Goal: Task Accomplishment & Management: Manage account settings

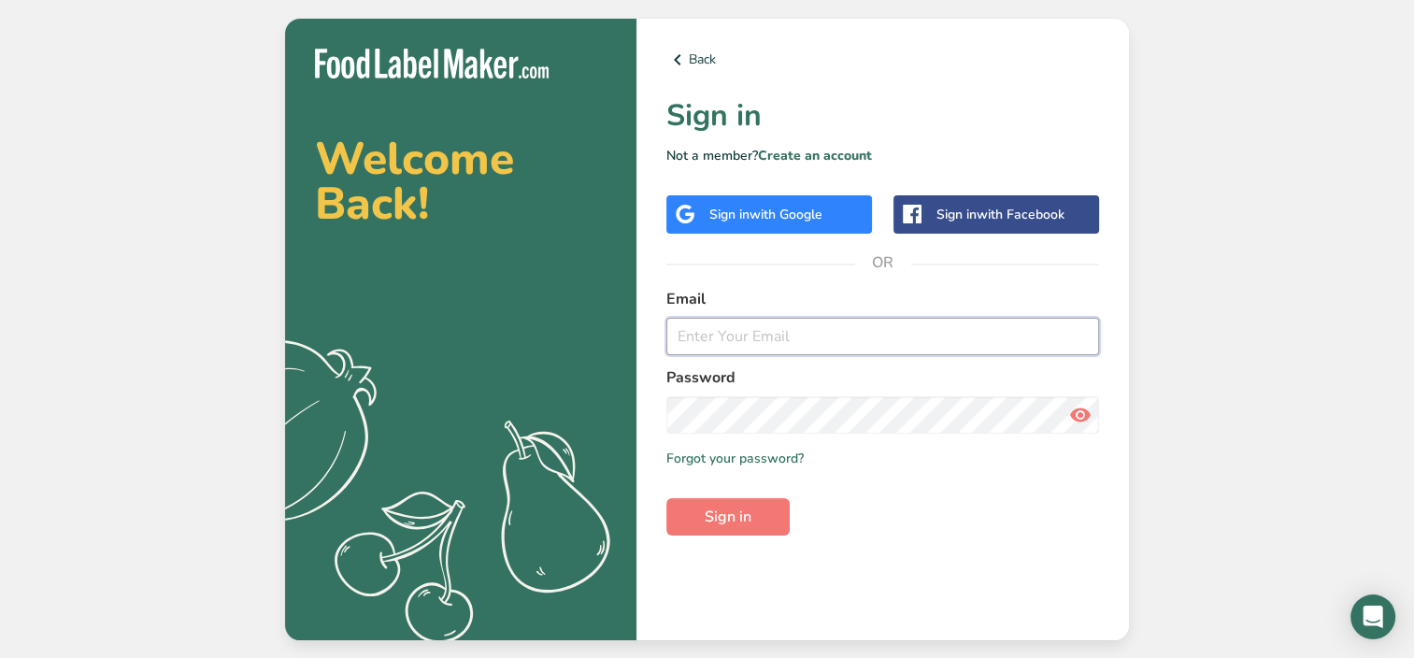
click at [701, 346] on input "email" at bounding box center [882, 336] width 433 height 37
type input "[EMAIL_ADDRESS][DOMAIN_NAME]"
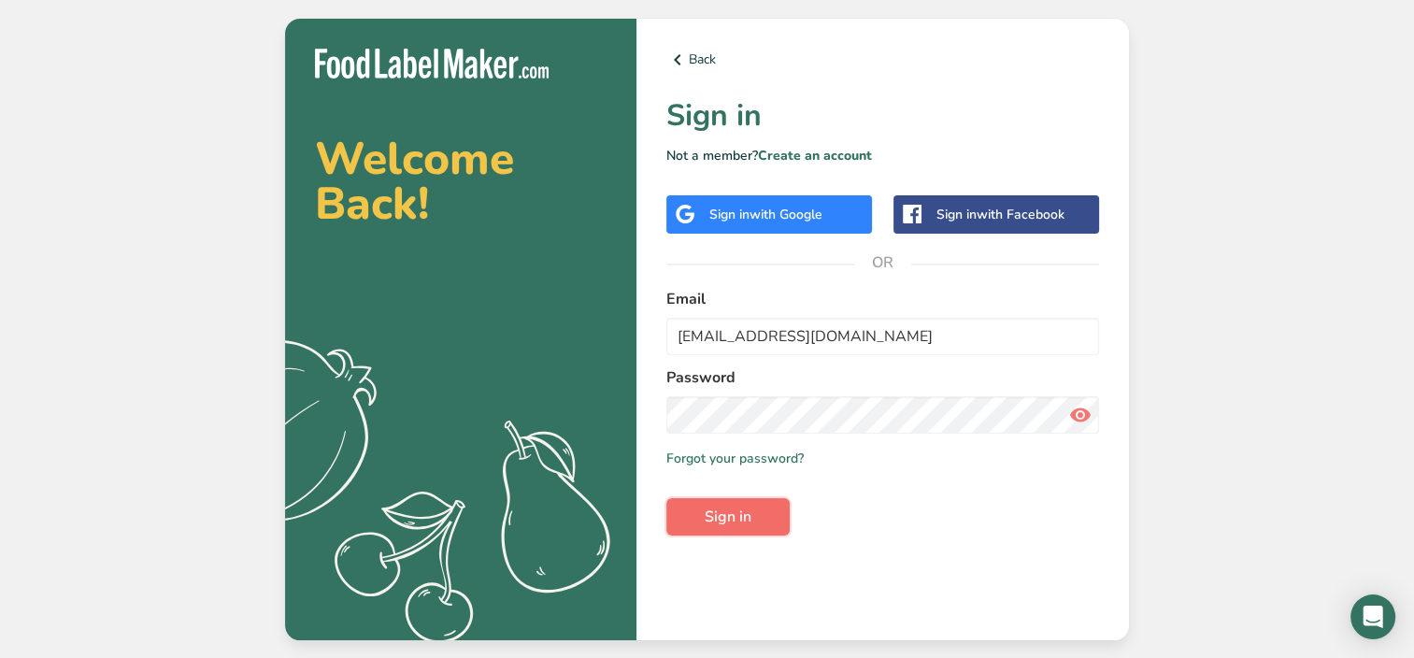
click at [718, 531] on button "Sign in" at bounding box center [727, 516] width 123 height 37
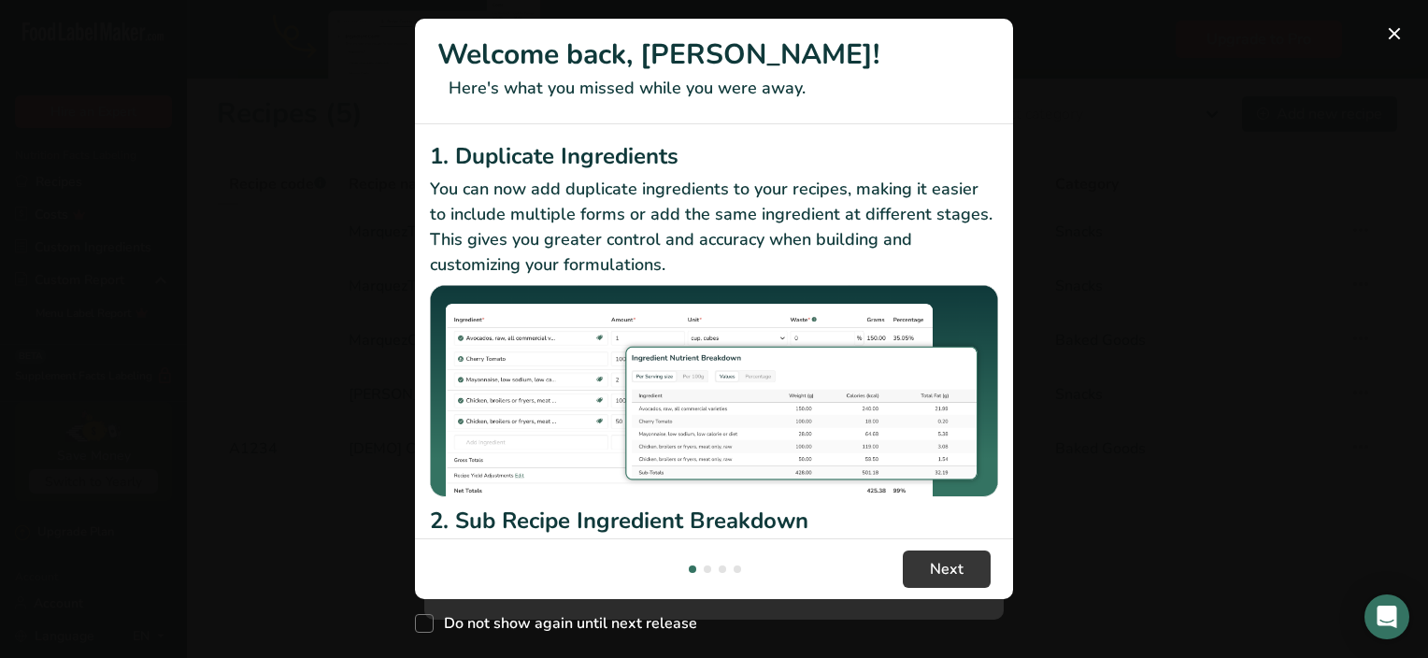
click at [981, 60] on header "Welcome back, [PERSON_NAME]! Here's what you missed while you were away." at bounding box center [714, 72] width 598 height 106
click at [1396, 32] on button "New Features" at bounding box center [1395, 34] width 30 height 30
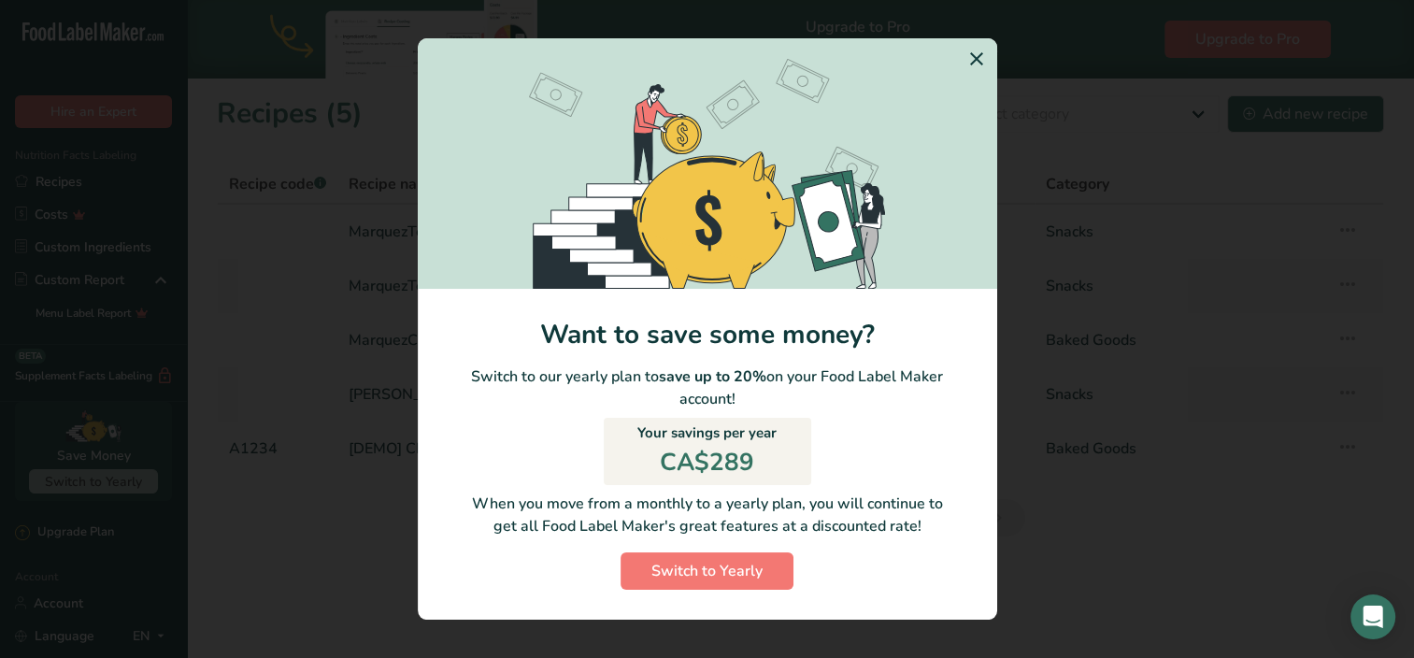
click at [968, 57] on icon "Switch to Yearly Modal" at bounding box center [977, 59] width 22 height 34
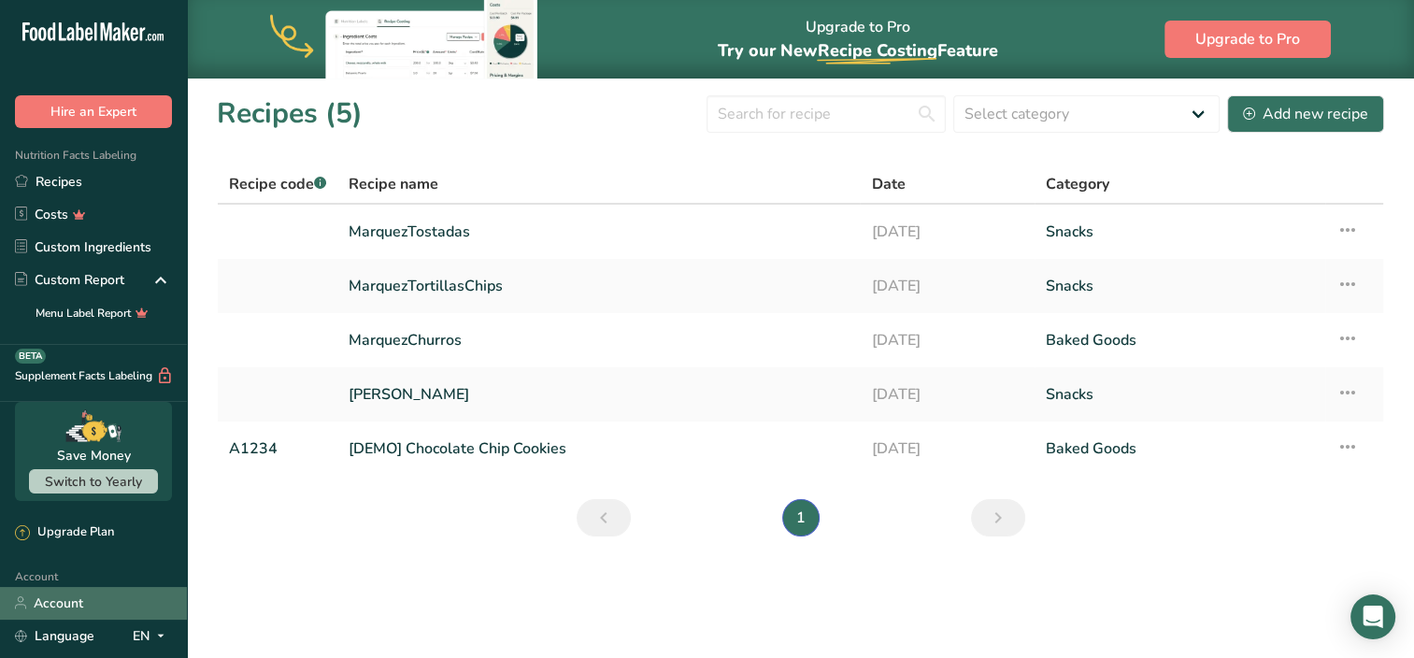
click at [88, 594] on link "Account" at bounding box center [93, 603] width 187 height 33
